Goal: Navigation & Orientation: Find specific page/section

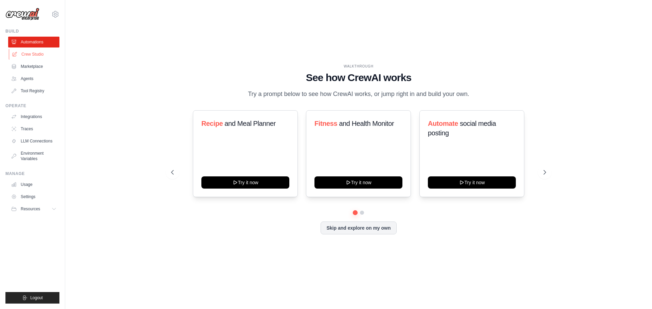
click at [36, 51] on link "Crew Studio" at bounding box center [34, 54] width 51 height 11
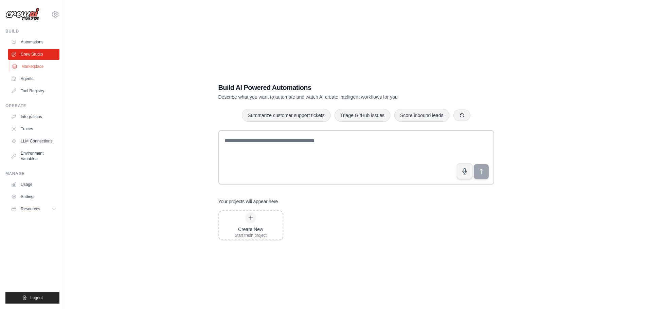
click at [42, 65] on link "Marketplace" at bounding box center [34, 66] width 51 height 11
click at [35, 78] on link "Agents" at bounding box center [34, 78] width 51 height 11
